Goal: Check status: Check status

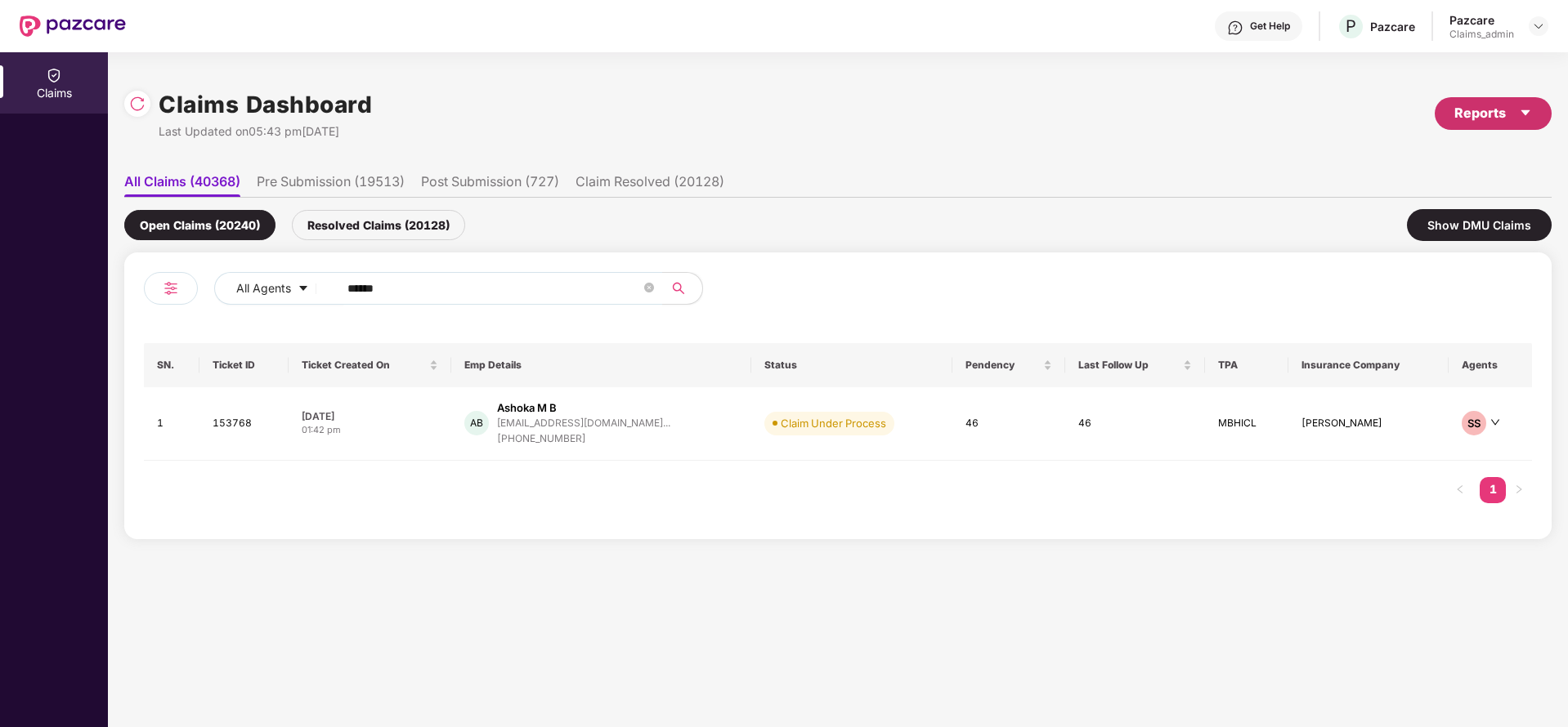
click at [1501, 103] on div "Reports" at bounding box center [1493, 113] width 77 height 20
click at [1403, 199] on li "Claims Pendency Report" at bounding box center [1451, 190] width 204 height 32
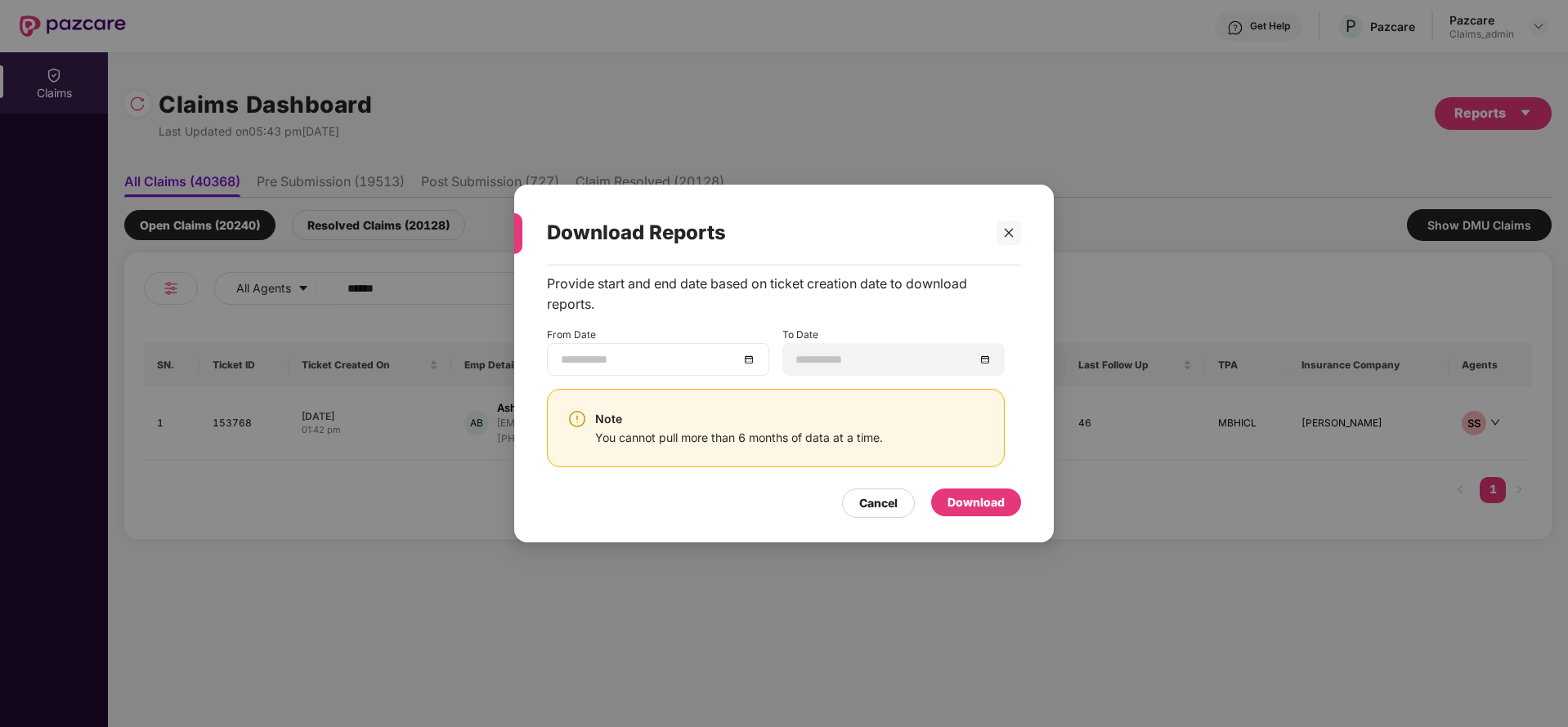
click at [744, 364] on div at bounding box center [658, 359] width 195 height 18
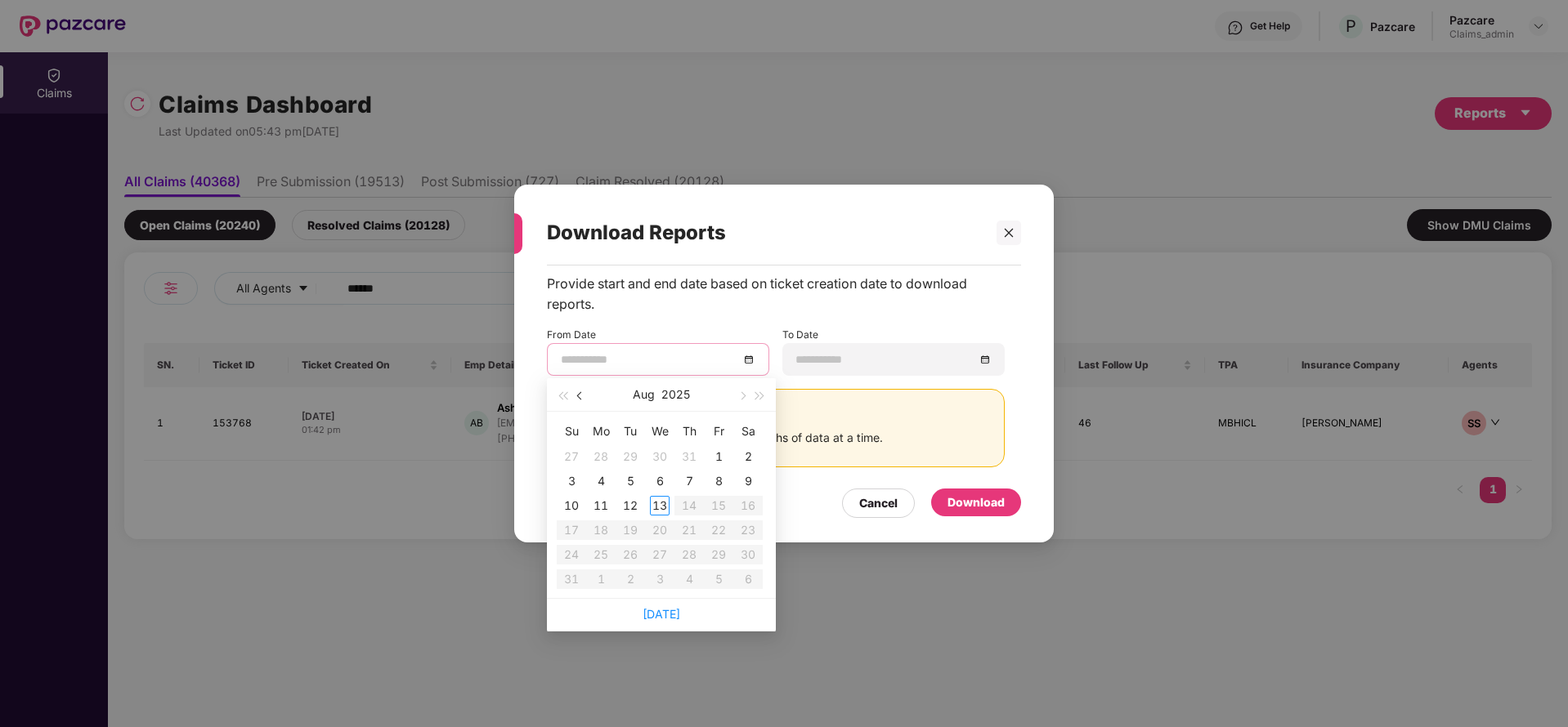
click at [576, 395] on button "button" at bounding box center [580, 395] width 18 height 32
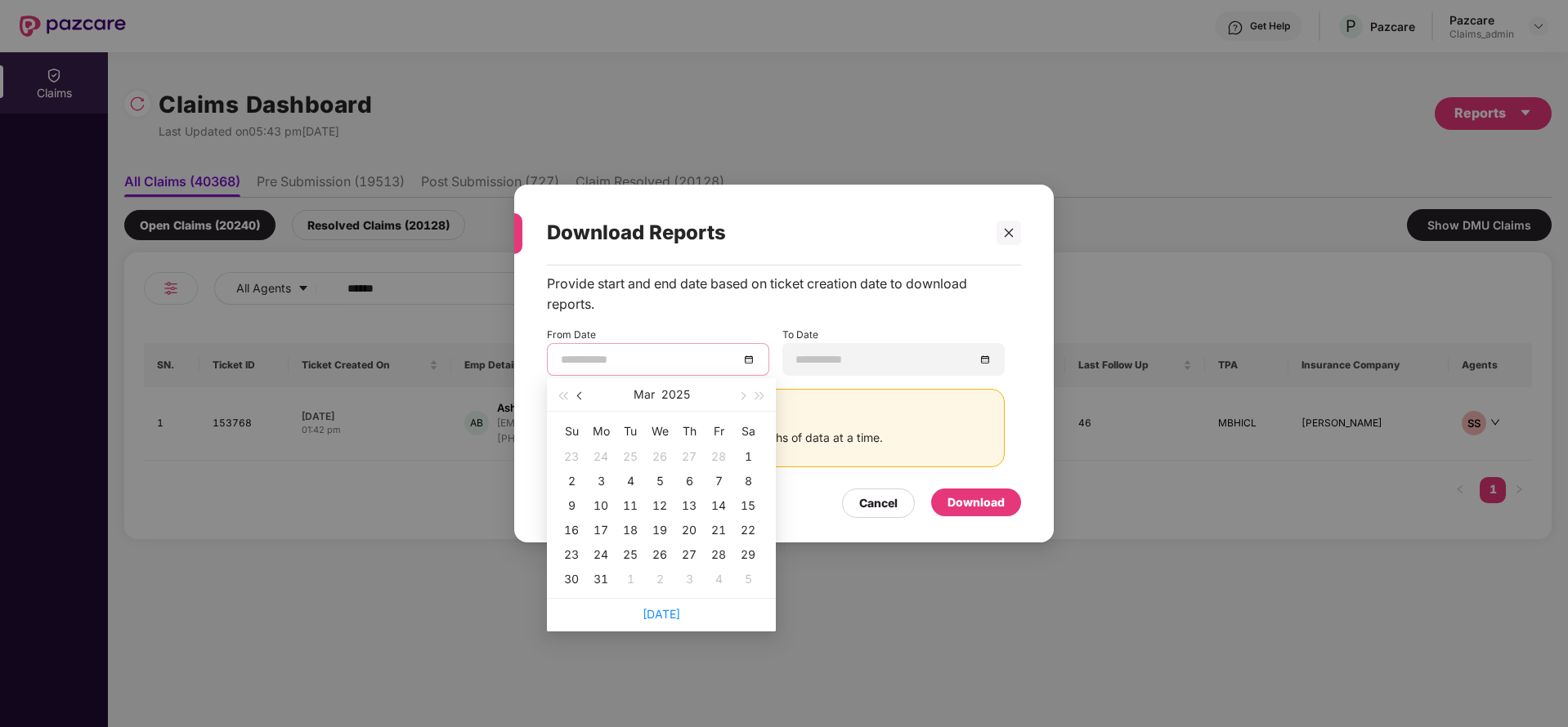
click at [576, 395] on button "button" at bounding box center [580, 395] width 18 height 32
type input "**********"
click at [727, 502] on div "14" at bounding box center [718, 505] width 20 height 20
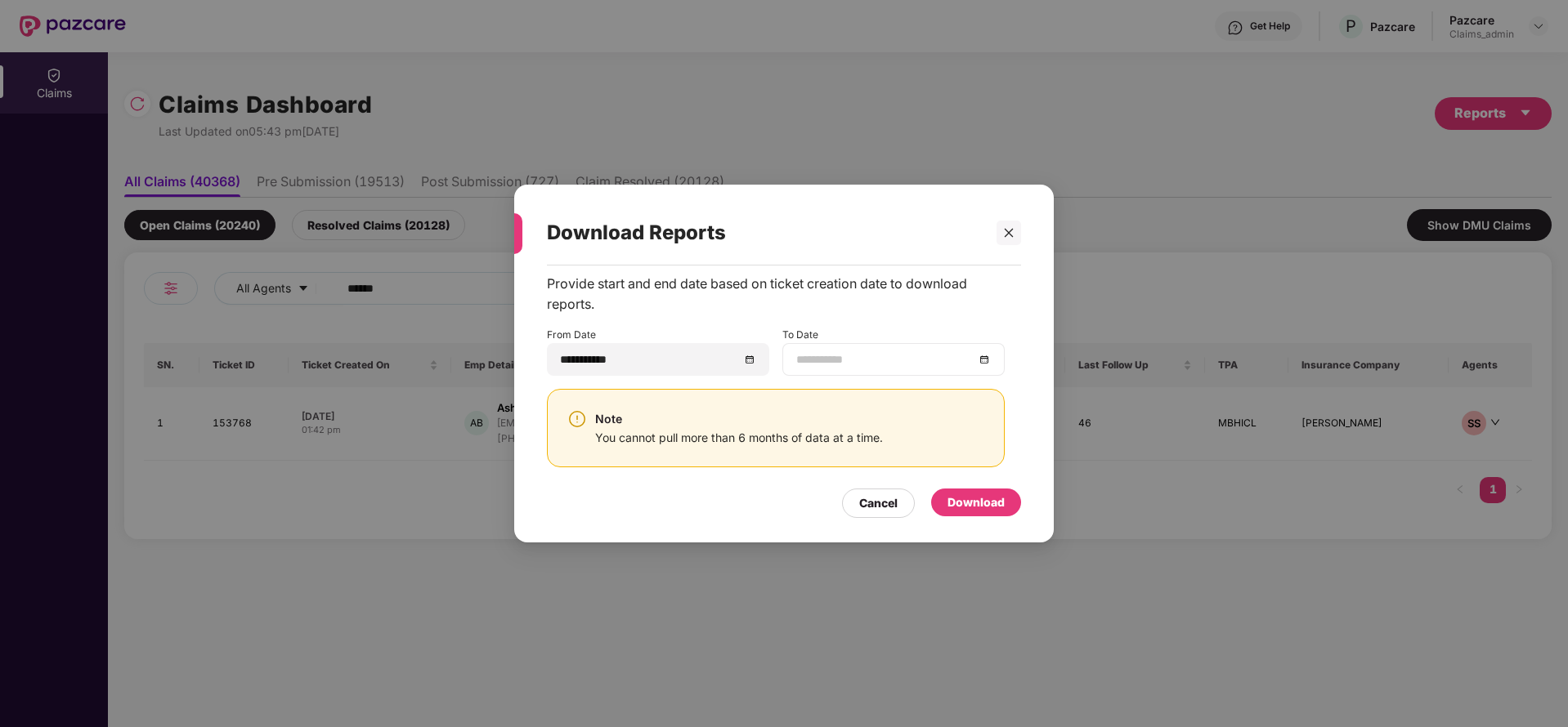
click at [989, 354] on div at bounding box center [893, 359] width 195 height 18
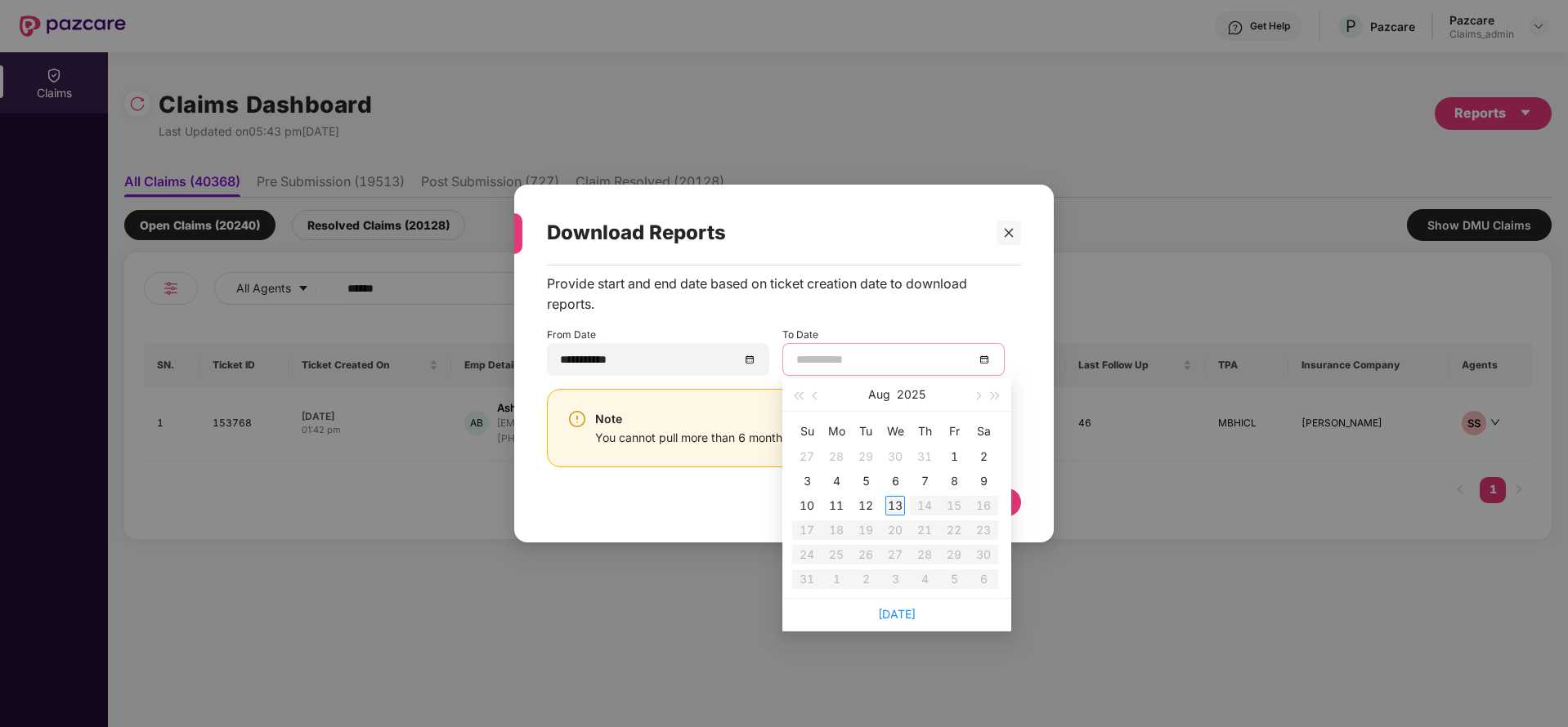
type input "**********"
click at [890, 497] on div "13" at bounding box center [895, 505] width 20 height 20
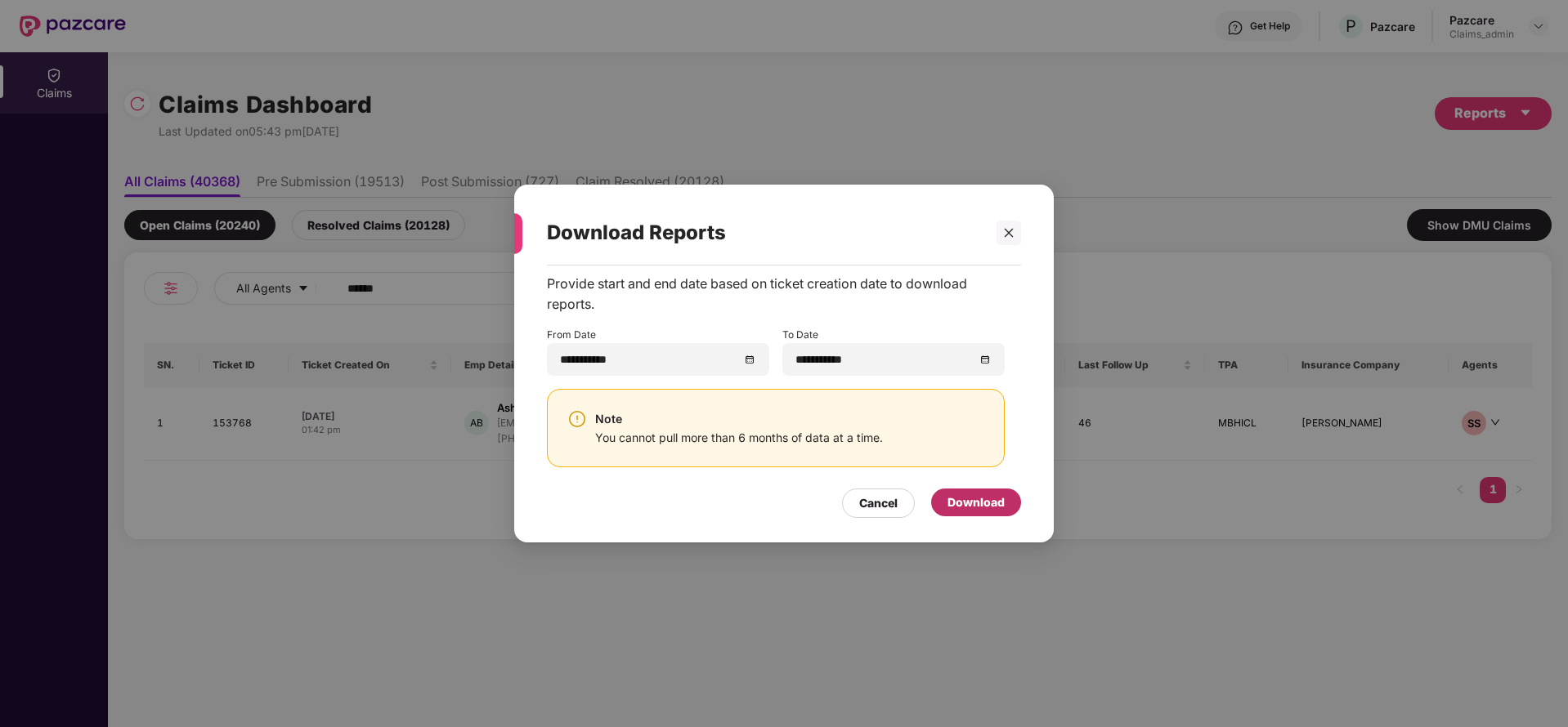
click at [975, 493] on div "Download" at bounding box center [976, 502] width 57 height 18
